Goal: Check status

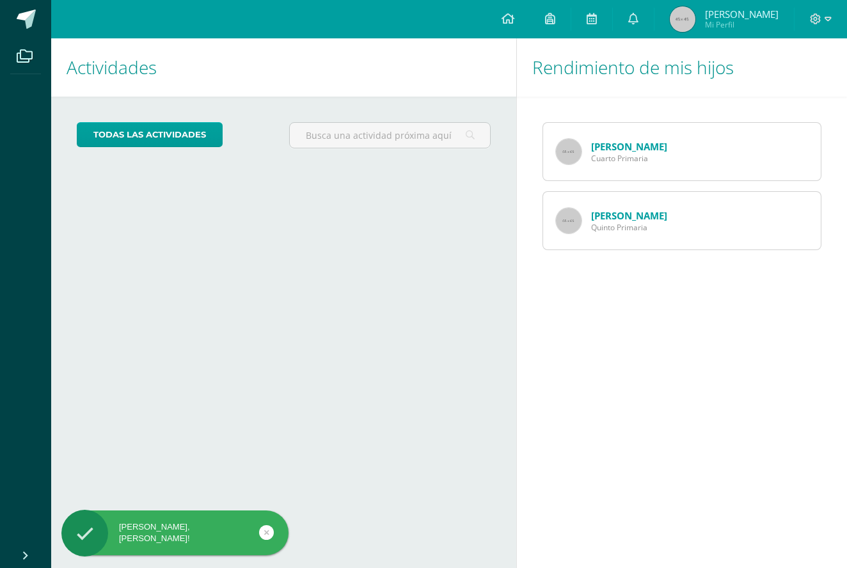
click at [636, 155] on span "Cuarto Primaria" at bounding box center [629, 158] width 76 height 11
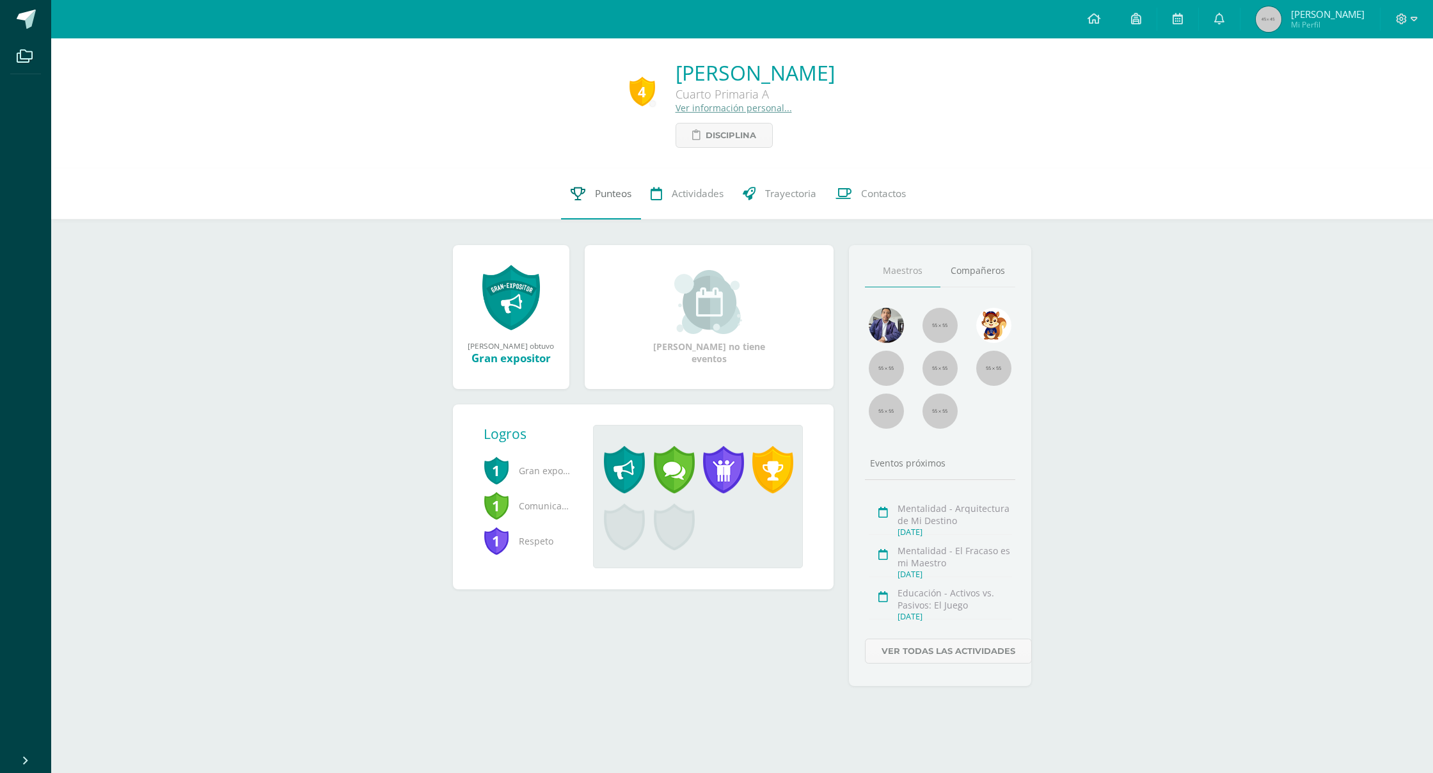
click at [600, 191] on span "Punteos" at bounding box center [613, 193] width 36 height 13
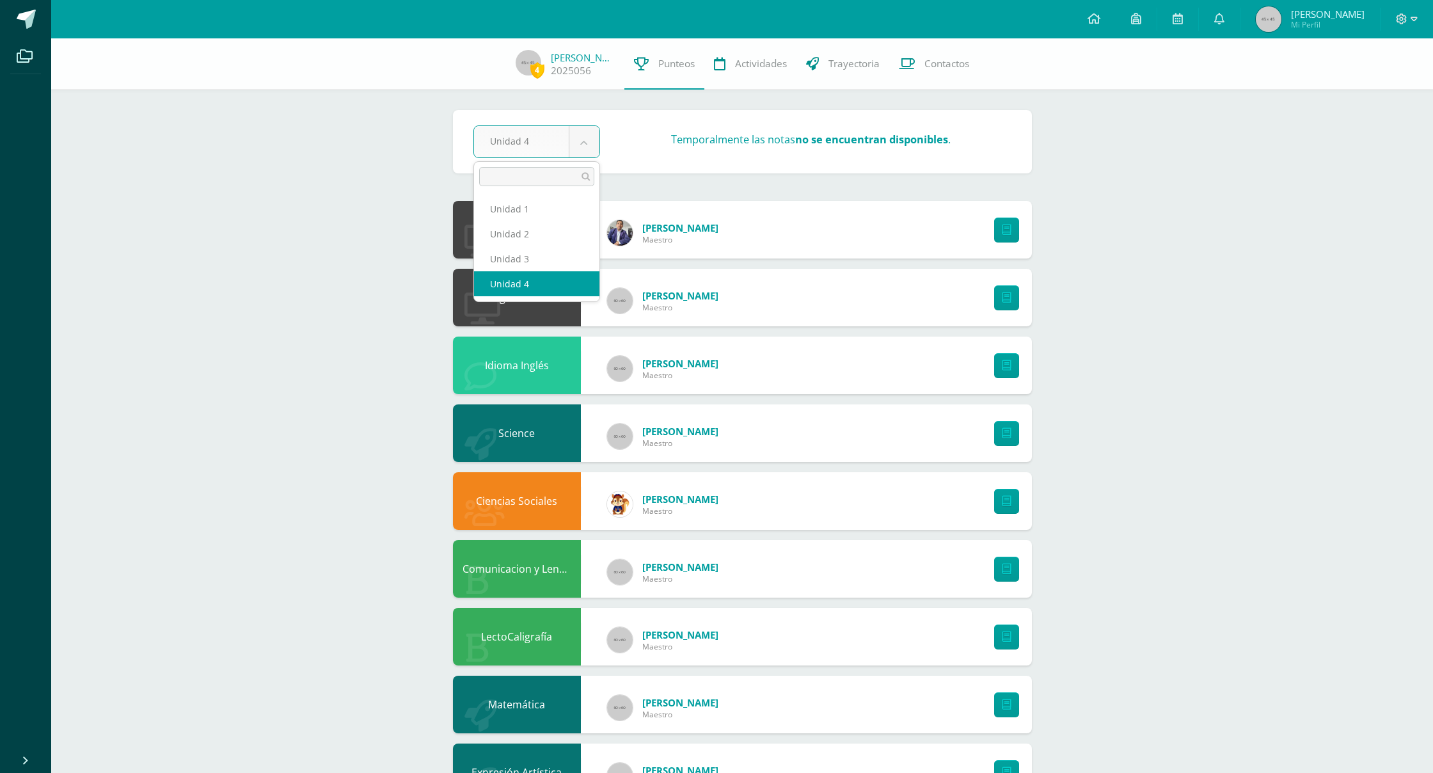
click at [581, 142] on body "Archivos Cerrar panel Configuración Cerrar sesión MARIA IVANOVA Mi Perfil Aviso…" at bounding box center [716, 447] width 1433 height 894
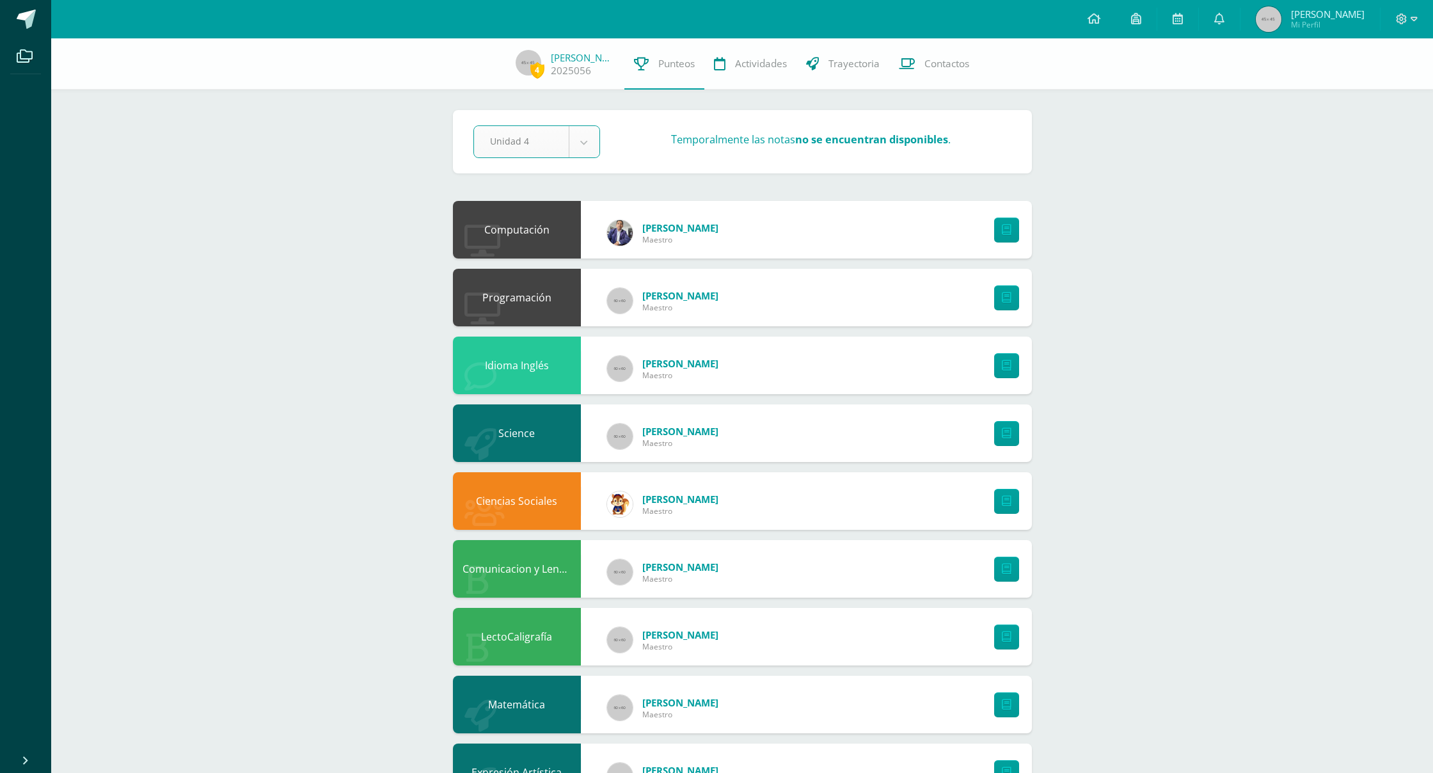
click at [590, 146] on body "Archivos Cerrar panel Configuración Cerrar sesión MARIA IVANOVA Mi Perfil Aviso…" at bounding box center [716, 447] width 1433 height 894
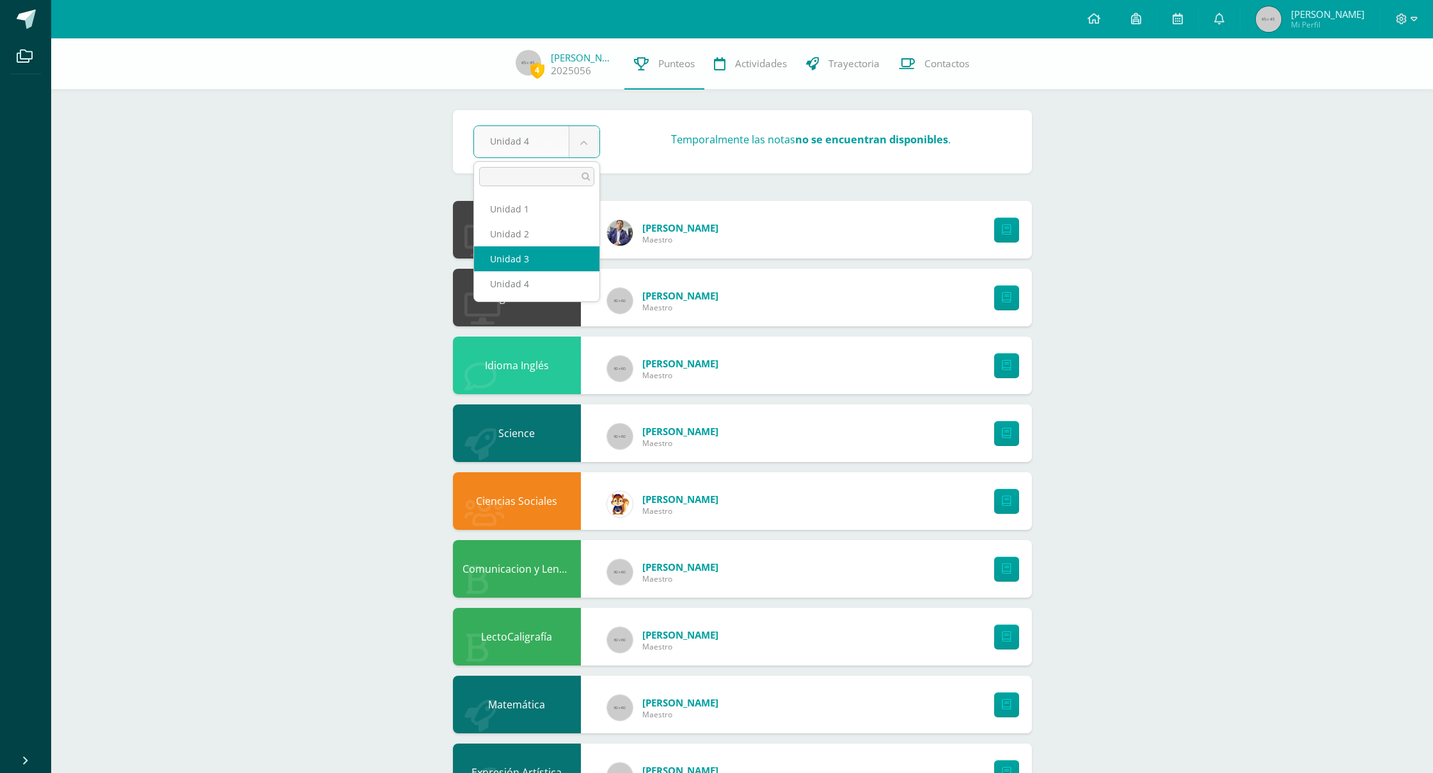
select select "Unidad 3"
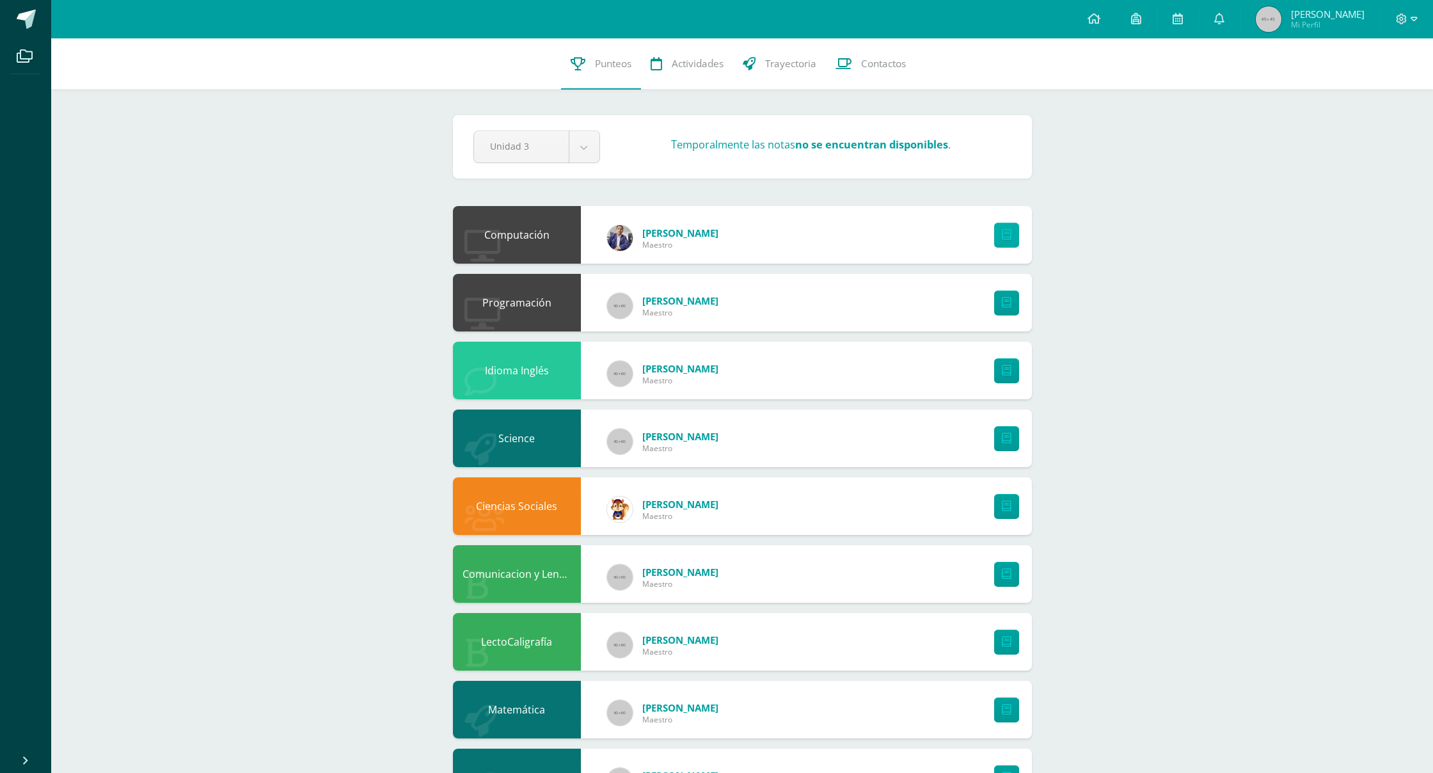
click at [1008, 242] on link at bounding box center [1006, 235] width 25 height 25
